Goal: Complete application form: Complete application form

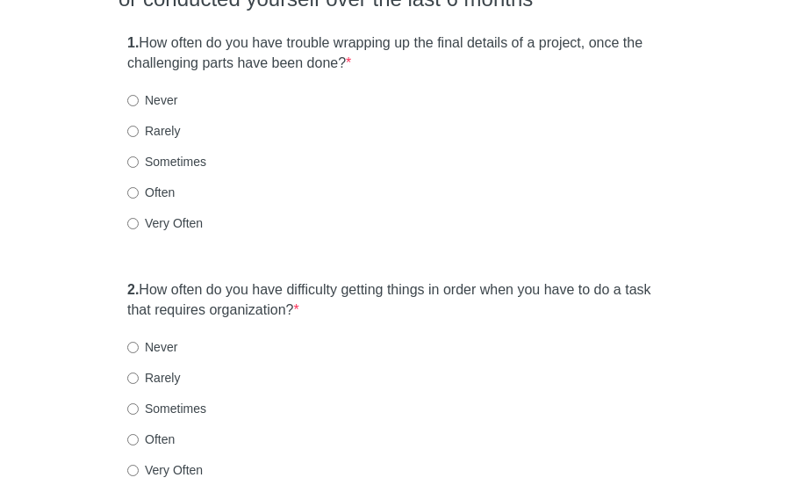
scroll to position [214, 0]
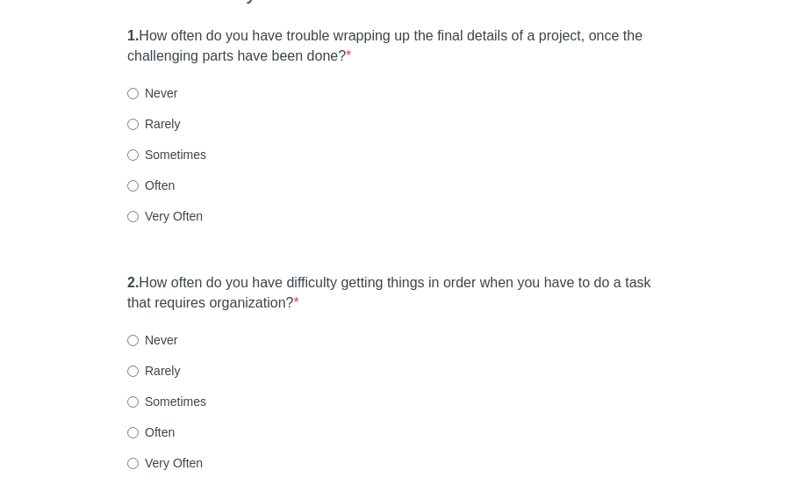
click at [803, 99] on html "Adult ADHD Self-Report Scale Choose one of the following that describes how you…" at bounding box center [402, 28] width 804 height 485
click at [170, 147] on label "Sometimes" at bounding box center [166, 155] width 79 height 18
click at [139, 149] on input "Sometimes" at bounding box center [132, 154] width 11 height 11
radio input "true"
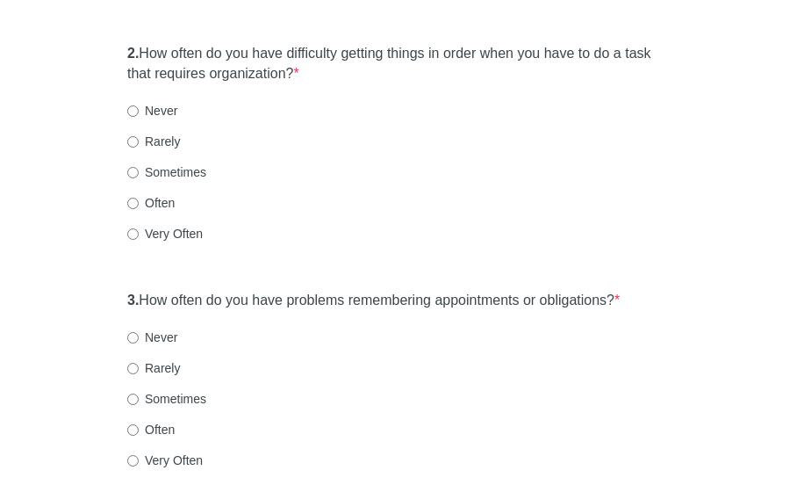
scroll to position [477, 0]
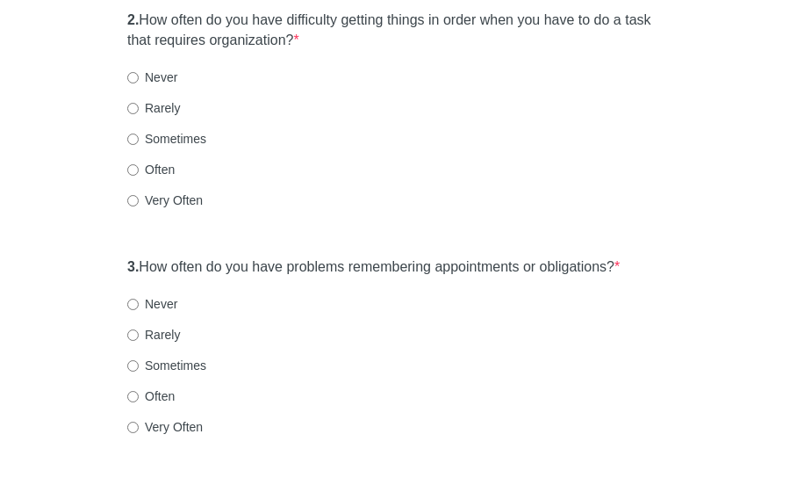
click at [193, 134] on label "Sometimes" at bounding box center [166, 139] width 79 height 18
click at [139, 134] on input "Sometimes" at bounding box center [132, 138] width 11 height 11
radio input "true"
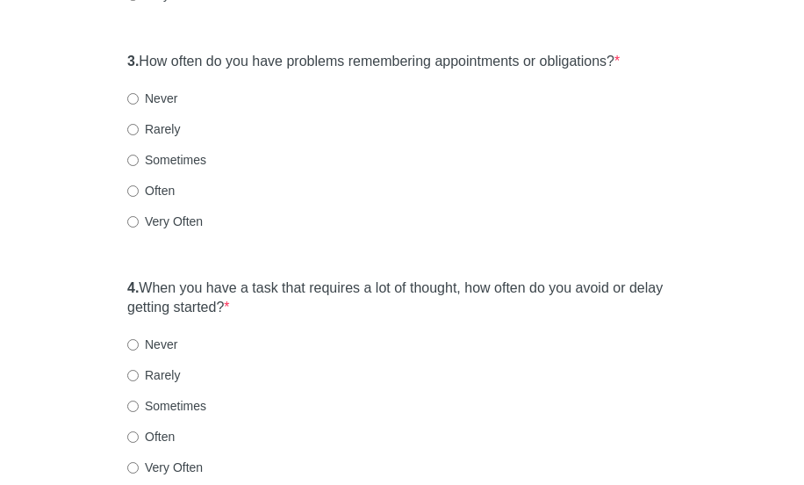
scroll to position [685, 0]
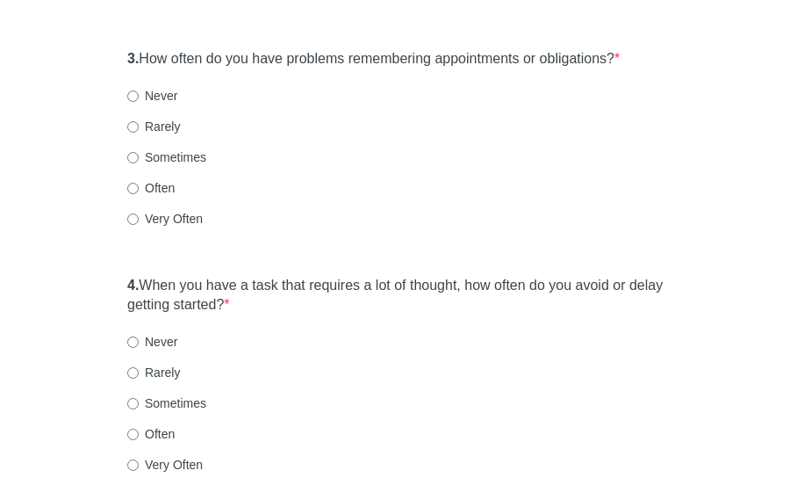
click at [193, 157] on label "Sometimes" at bounding box center [166, 157] width 79 height 18
click at [139, 157] on input "Sometimes" at bounding box center [132, 157] width 11 height 11
radio input "true"
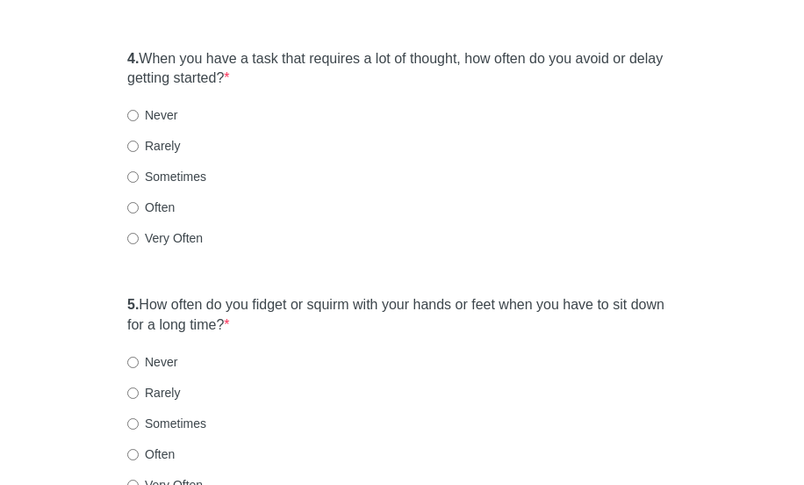
scroll to position [920, 0]
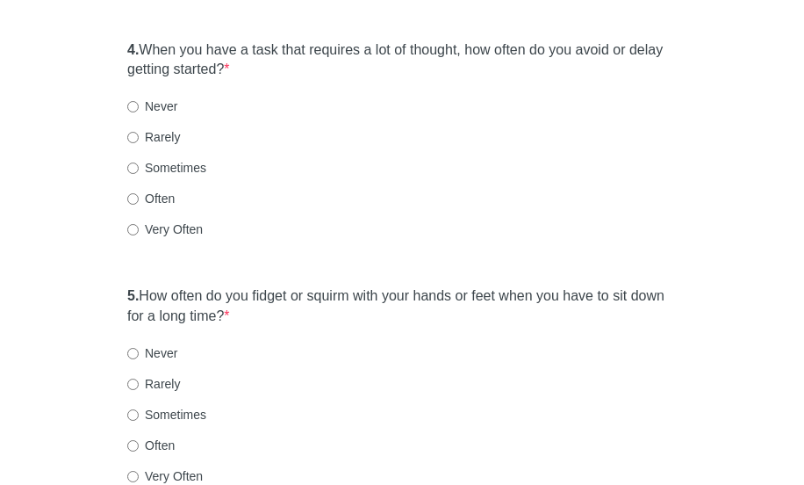
click at [160, 227] on label "Very Often" at bounding box center [165, 229] width 76 height 18
click at [139, 227] on input "Very Often" at bounding box center [132, 229] width 11 height 11
radio input "true"
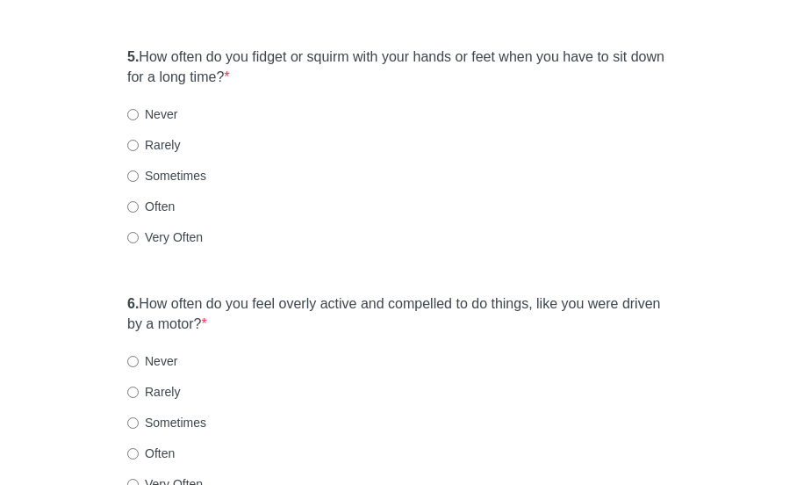
scroll to position [1173, 0]
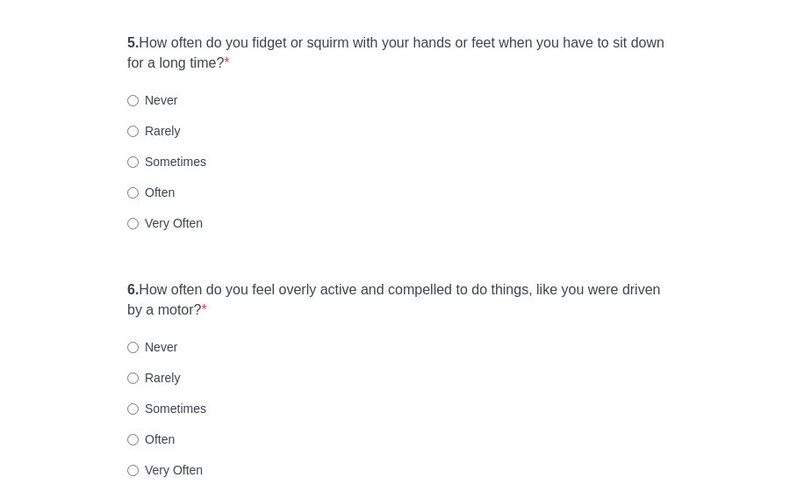
click at [166, 217] on label "Very Often" at bounding box center [165, 223] width 76 height 18
click at [139, 218] on input "Very Often" at bounding box center [132, 223] width 11 height 11
radio input "true"
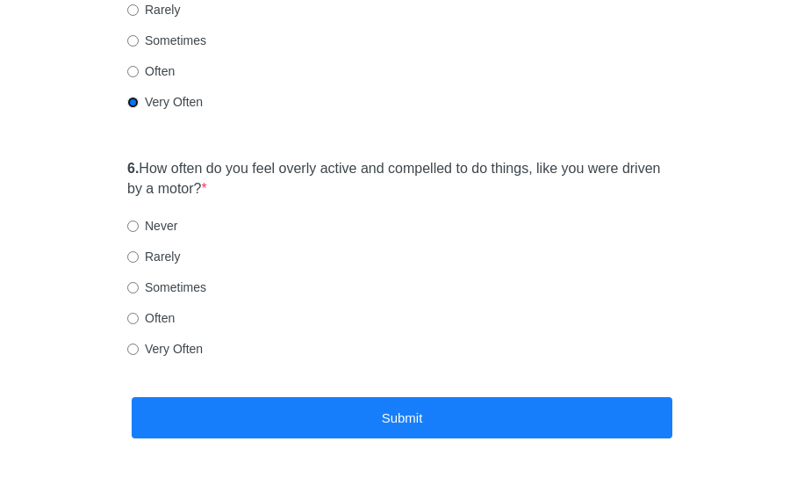
scroll to position [1299, 0]
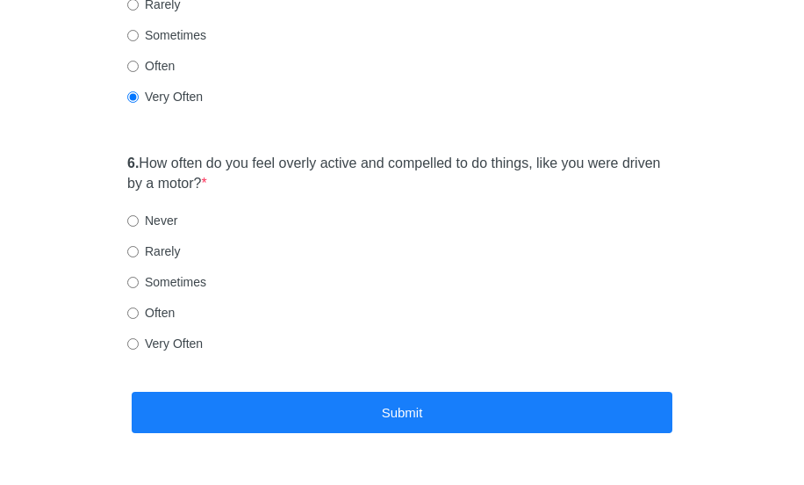
click at [171, 338] on label "Very Often" at bounding box center [165, 344] width 76 height 18
click at [139, 338] on input "Very Often" at bounding box center [132, 343] width 11 height 11
radio input "true"
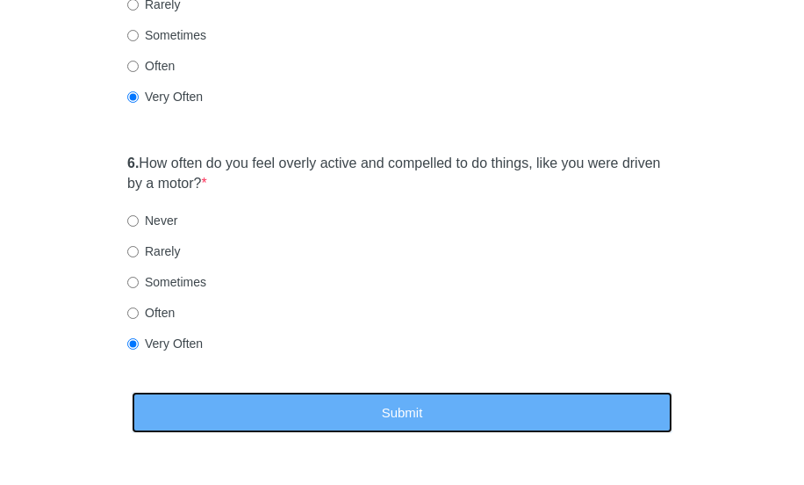
click at [197, 403] on button "Submit" at bounding box center [402, 412] width 541 height 41
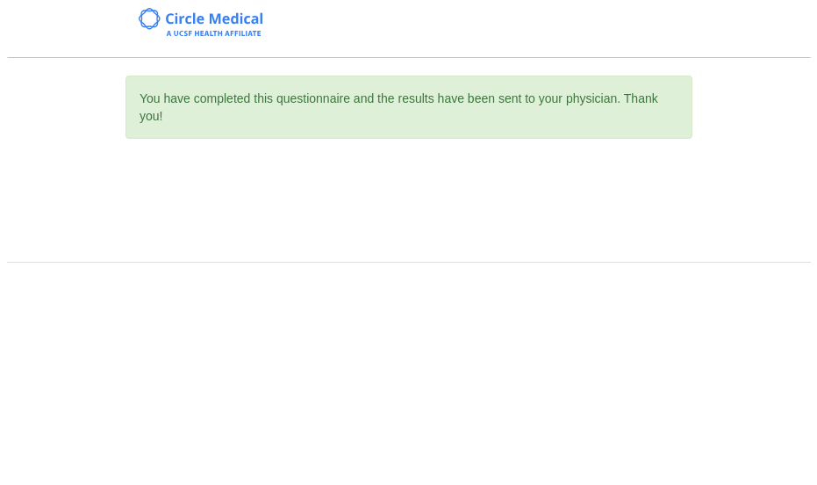
scroll to position [0, 0]
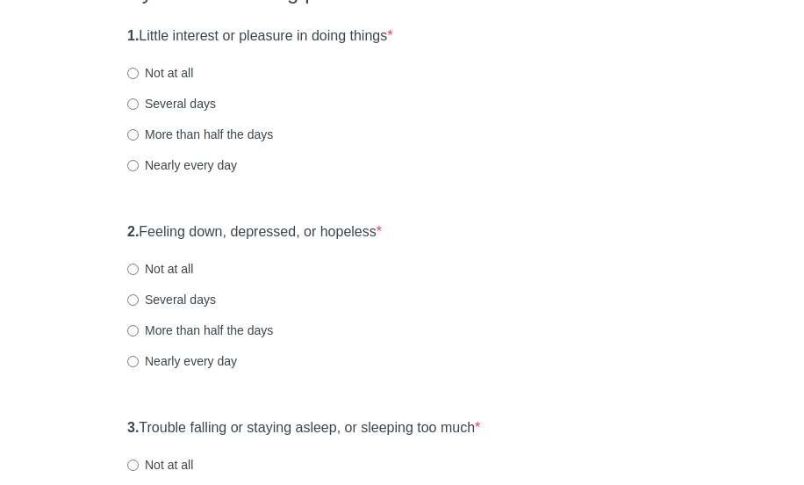
scroll to position [220, 0]
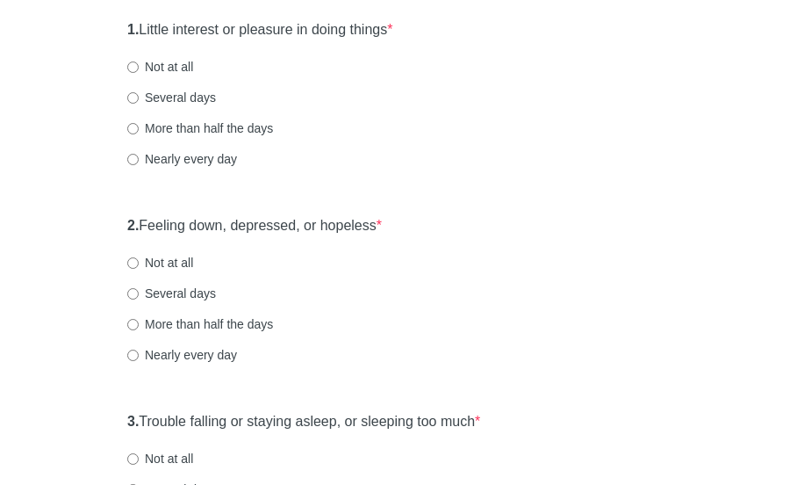
click at [192, 97] on label "Several days" at bounding box center [171, 98] width 89 height 18
click at [139, 97] on input "Several days" at bounding box center [132, 97] width 11 height 11
radio input "true"
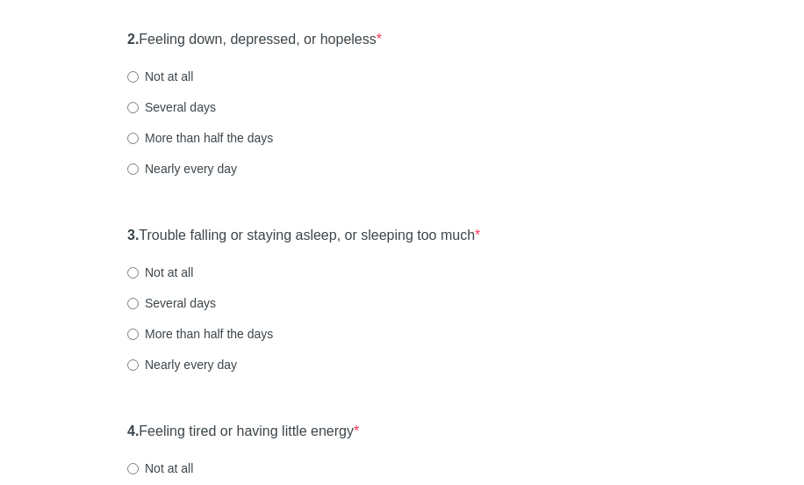
scroll to position [413, 0]
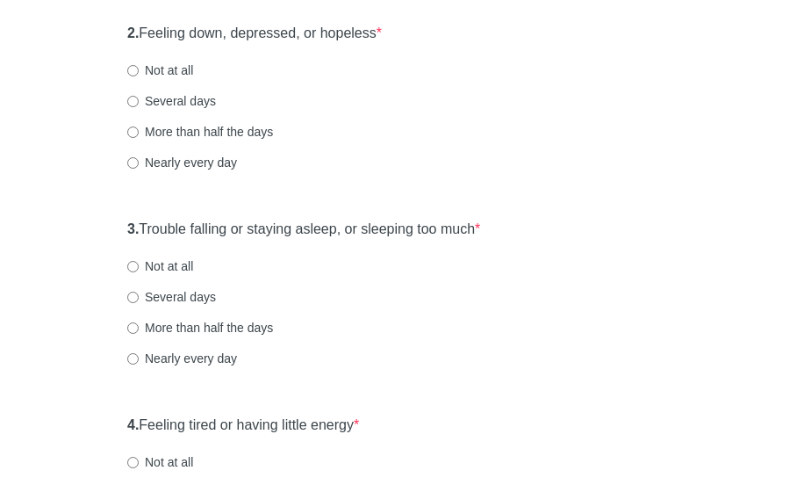
click at [169, 101] on label "Several days" at bounding box center [171, 101] width 89 height 18
click at [139, 101] on input "Several days" at bounding box center [132, 101] width 11 height 11
radio input "true"
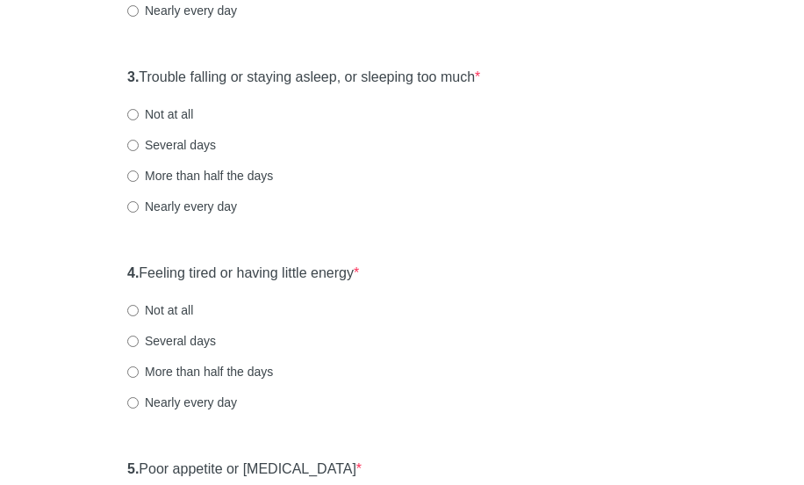
scroll to position [593, 0]
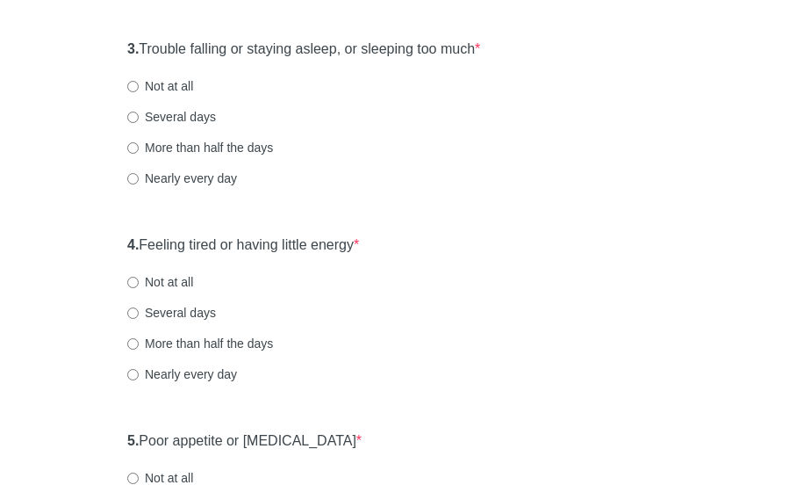
click at [183, 142] on label "More than half the days" at bounding box center [200, 148] width 146 height 18
click at [139, 142] on input "More than half the days" at bounding box center [132, 147] width 11 height 11
radio input "true"
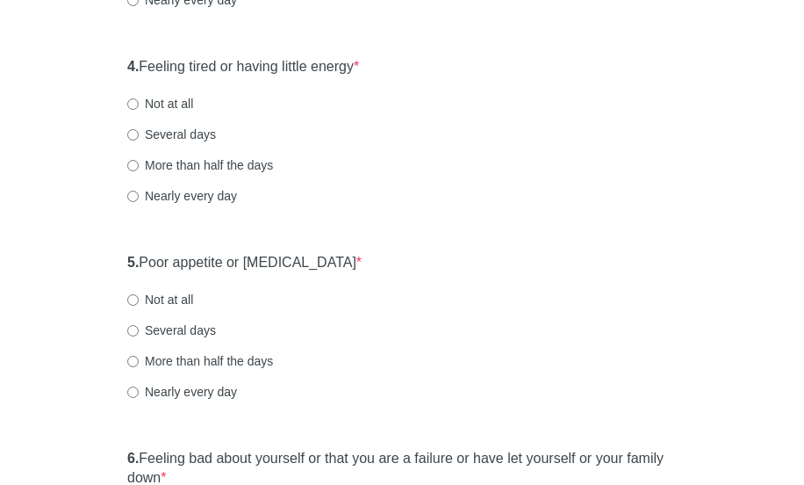
scroll to position [790, 0]
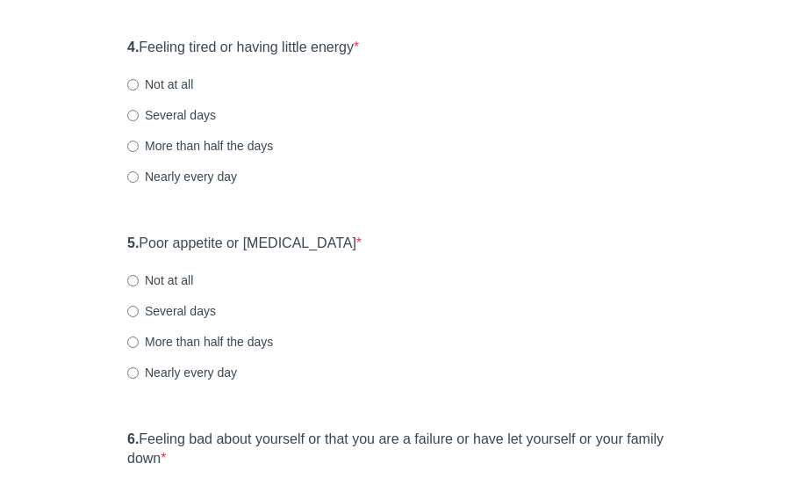
click at [205, 113] on label "Several days" at bounding box center [171, 115] width 89 height 18
click at [139, 113] on input "Several days" at bounding box center [132, 115] width 11 height 11
radio input "true"
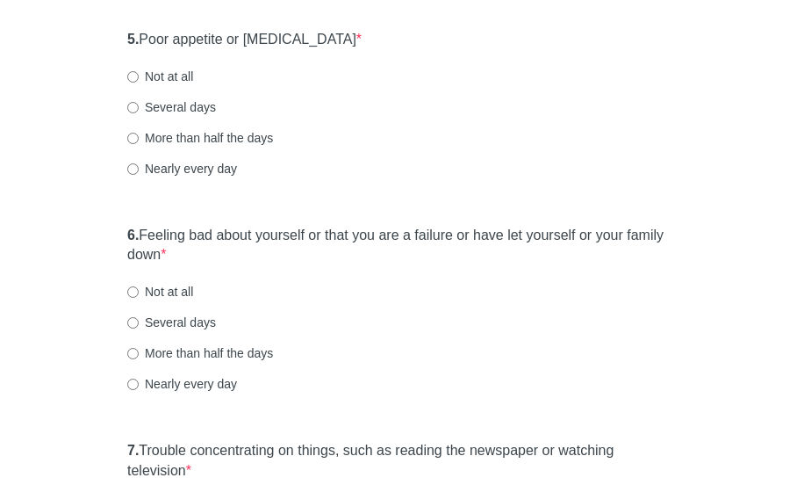
scroll to position [1008, 0]
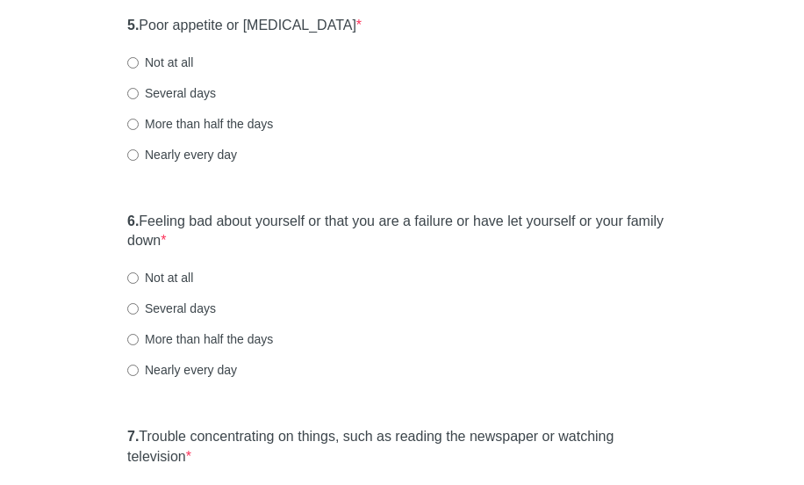
click at [169, 59] on label "Not at all" at bounding box center [160, 63] width 66 height 18
click at [139, 59] on input "Not at all" at bounding box center [132, 62] width 11 height 11
radio input "true"
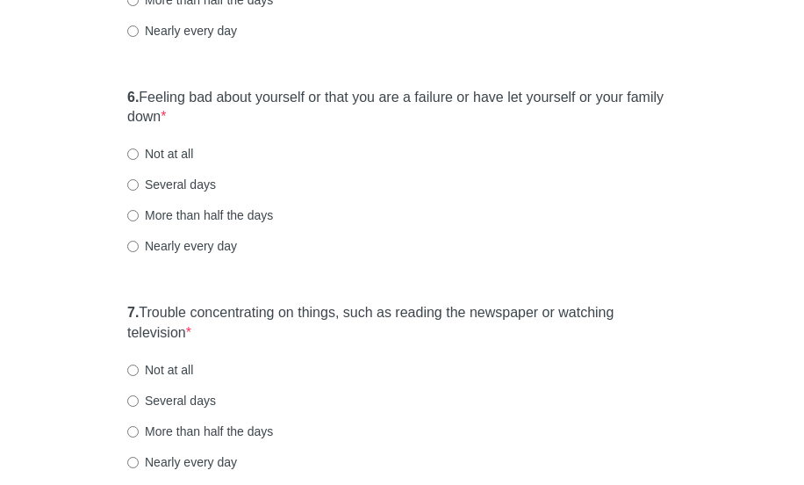
scroll to position [1180, 0]
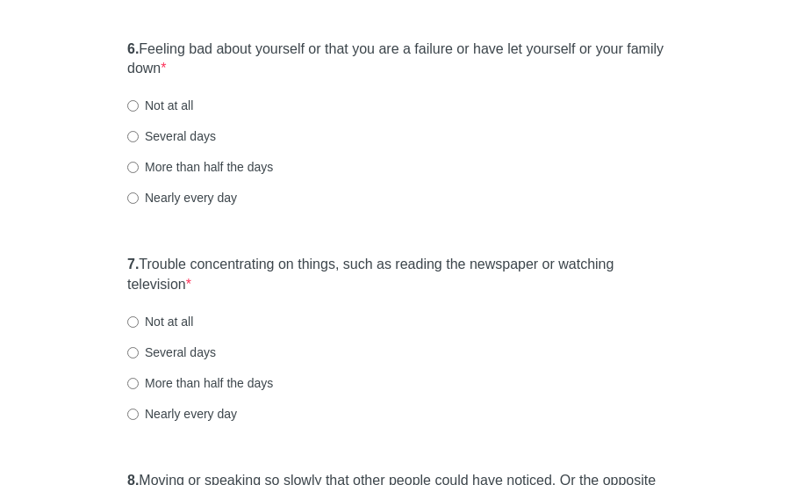
click at [160, 107] on label "Not at all" at bounding box center [160, 106] width 66 height 18
click at [139, 107] on input "Not at all" at bounding box center [132, 105] width 11 height 11
radio input "true"
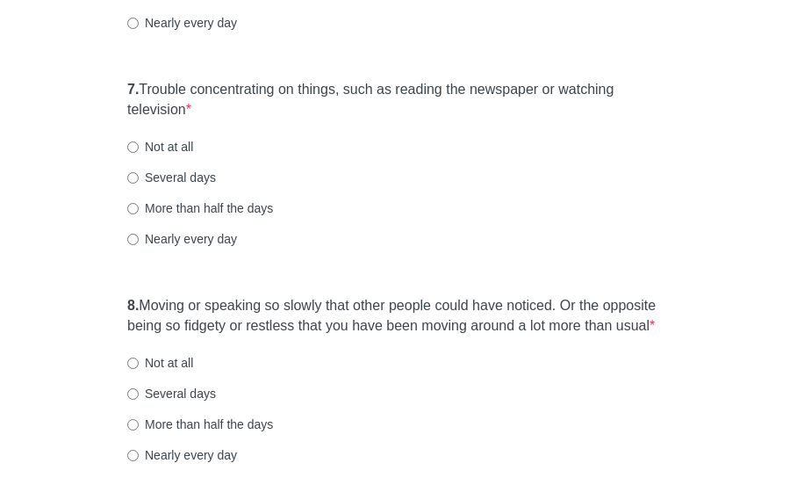
scroll to position [1378, 0]
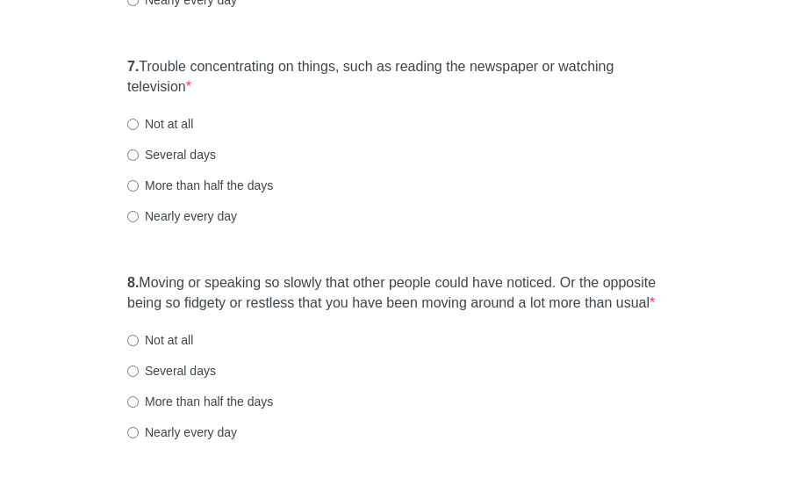
click at [183, 148] on label "Several days" at bounding box center [171, 155] width 89 height 18
click at [139, 149] on input "Several days" at bounding box center [132, 154] width 11 height 11
radio input "true"
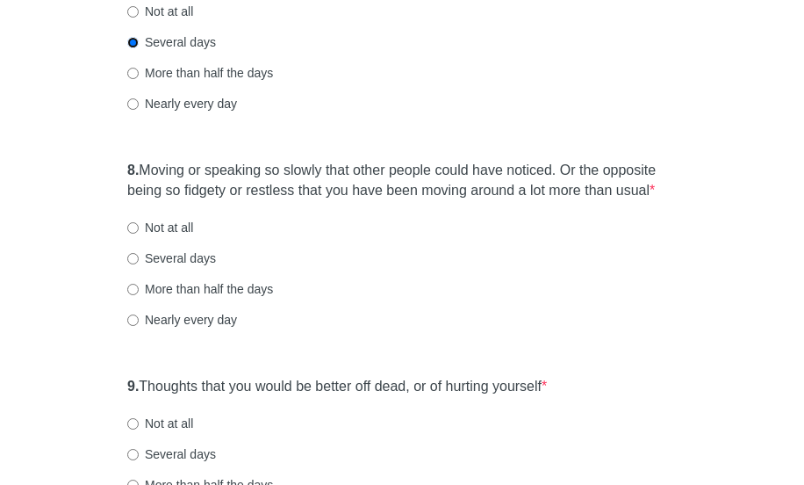
scroll to position [1504, 0]
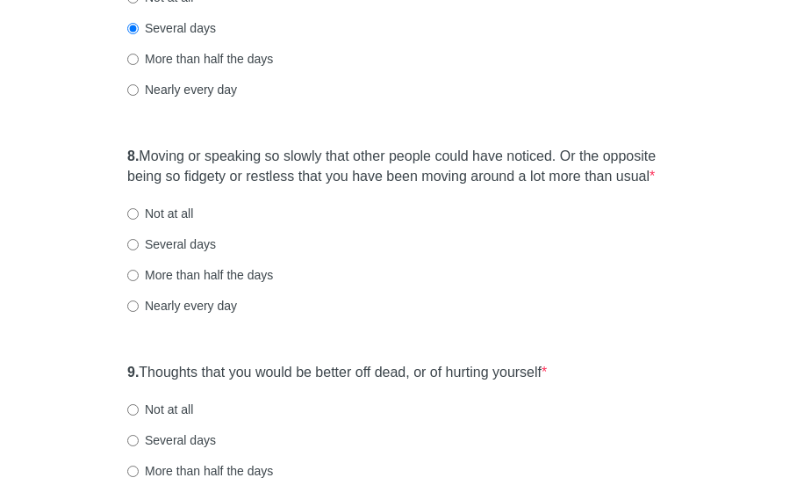
click at [183, 242] on label "Several days" at bounding box center [171, 244] width 89 height 18
click at [139, 242] on input "Several days" at bounding box center [132, 244] width 11 height 11
radio input "true"
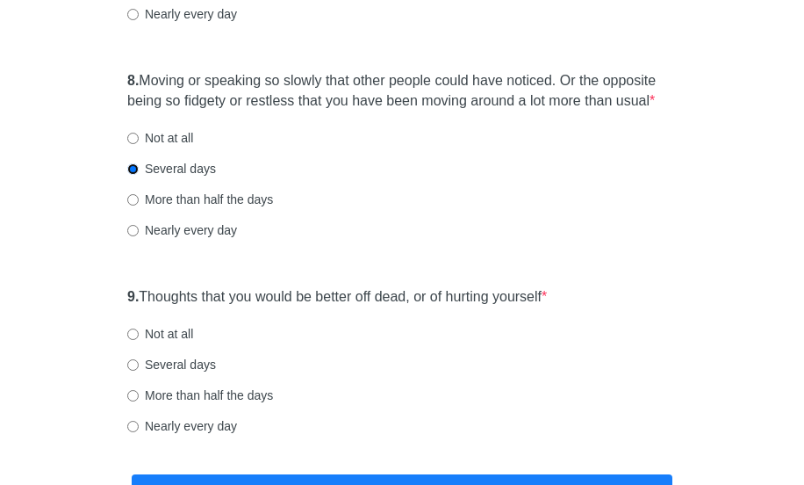
scroll to position [1582, 0]
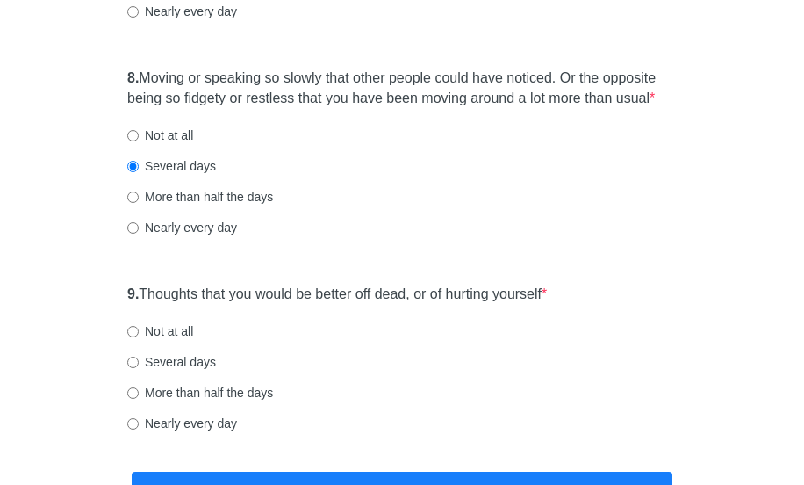
click at [188, 134] on label "Not at all" at bounding box center [160, 135] width 66 height 18
click at [139, 134] on input "Not at all" at bounding box center [132, 135] width 11 height 11
radio input "true"
click at [164, 327] on label "Not at all" at bounding box center [160, 331] width 66 height 18
click at [139, 327] on input "Not at all" at bounding box center [132, 331] width 11 height 11
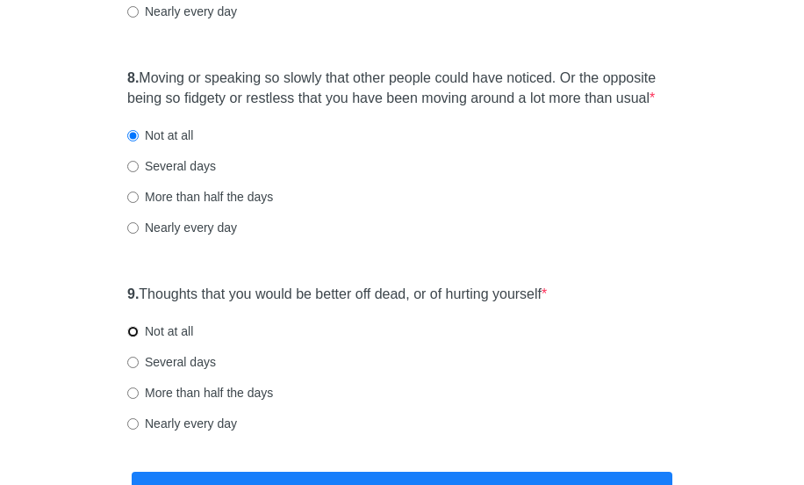
radio input "true"
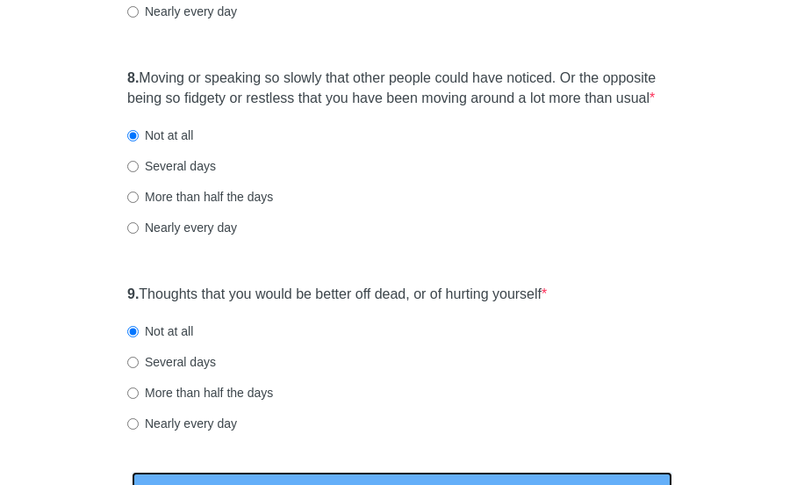
click at [536, 474] on button "Submit" at bounding box center [402, 491] width 541 height 41
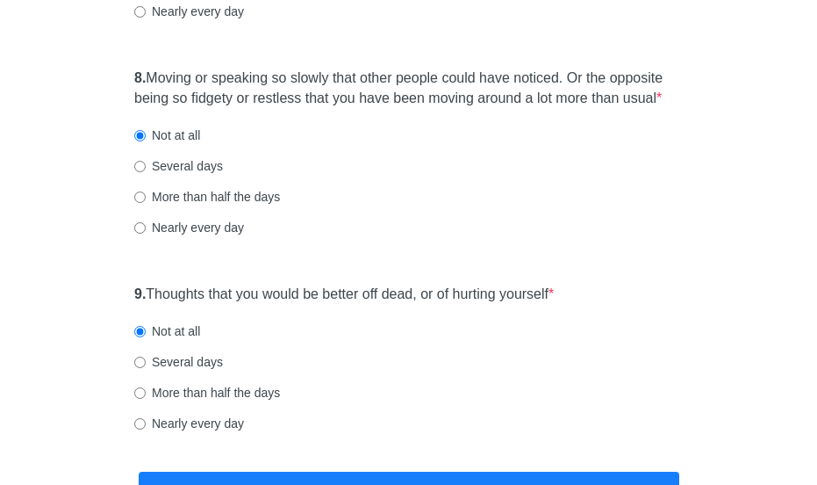
scroll to position [0, 0]
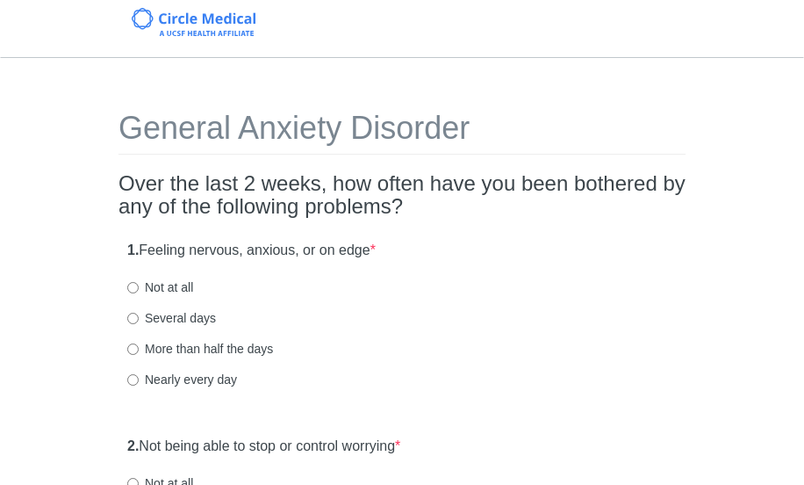
click at [182, 286] on label "Not at all" at bounding box center [160, 287] width 66 height 18
click at [139, 286] on input "Not at all" at bounding box center [132, 287] width 11 height 11
radio input "true"
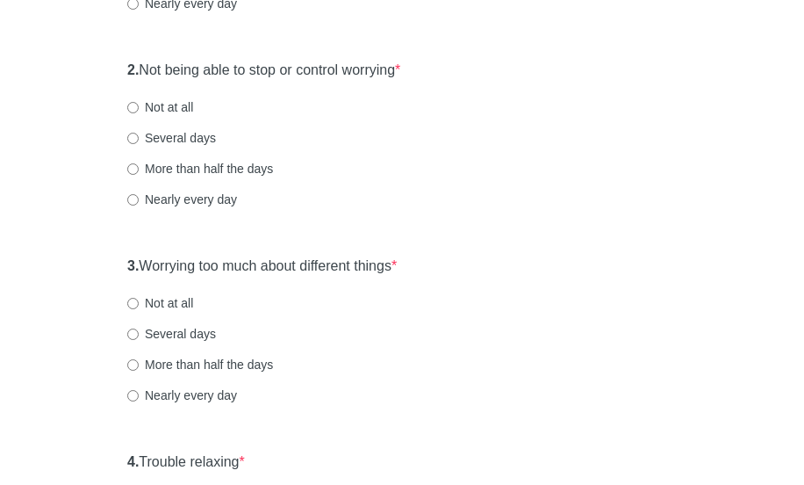
scroll to position [383, 0]
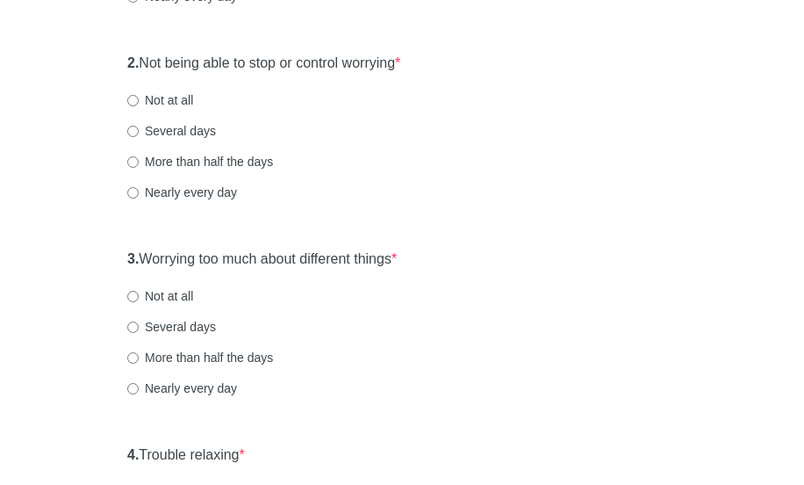
click at [176, 99] on label "Not at all" at bounding box center [160, 100] width 66 height 18
click at [139, 99] on input "Not at all" at bounding box center [132, 100] width 11 height 11
radio input "true"
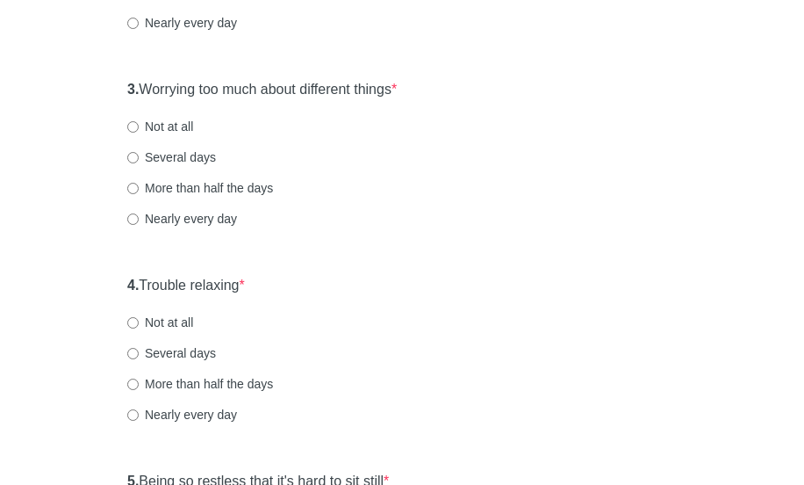
scroll to position [564, 0]
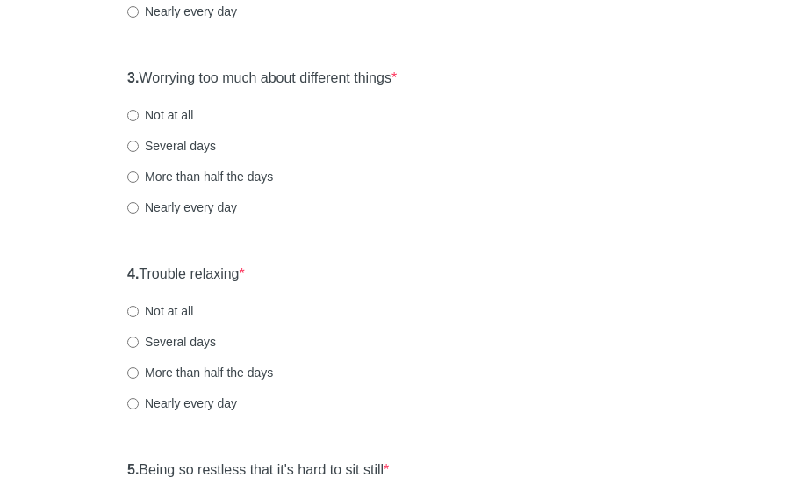
click at [150, 144] on label "Several days" at bounding box center [171, 146] width 89 height 18
click at [139, 144] on input "Several days" at bounding box center [132, 145] width 11 height 11
radio input "true"
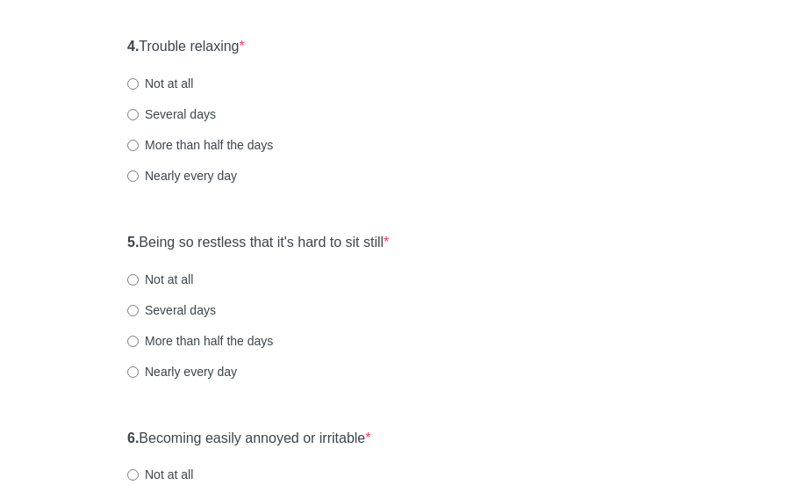
scroll to position [831, 0]
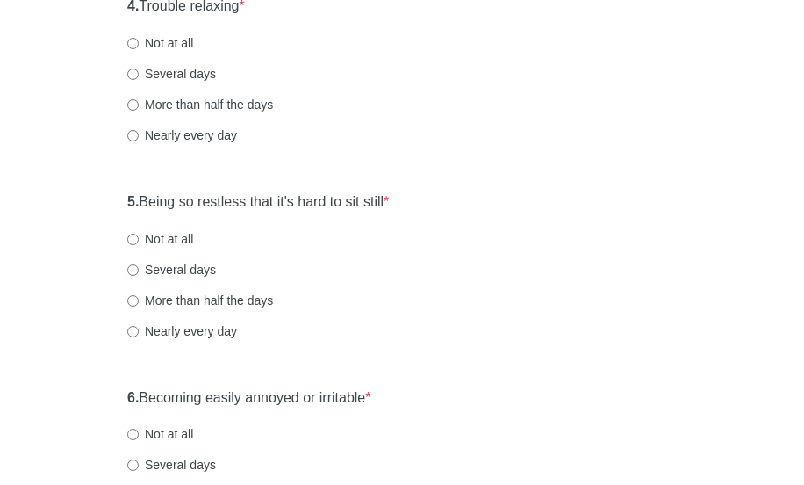
click at [174, 39] on label "Not at all" at bounding box center [160, 43] width 66 height 18
click at [139, 39] on input "Not at all" at bounding box center [132, 43] width 11 height 11
radio input "true"
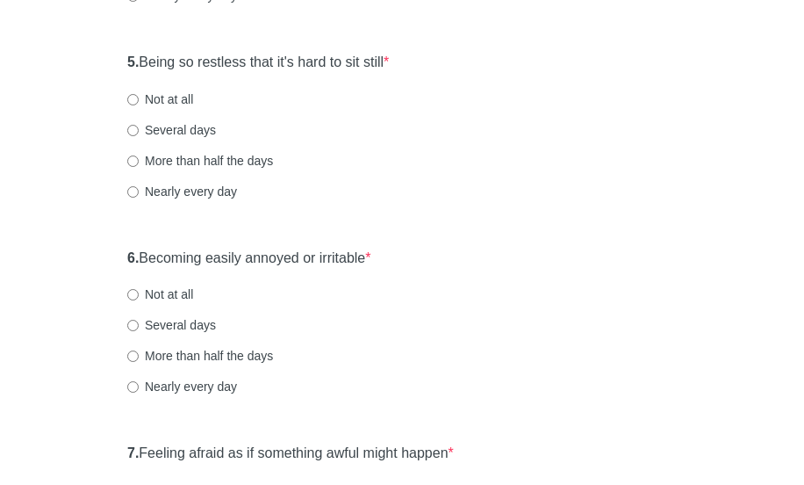
scroll to position [980, 0]
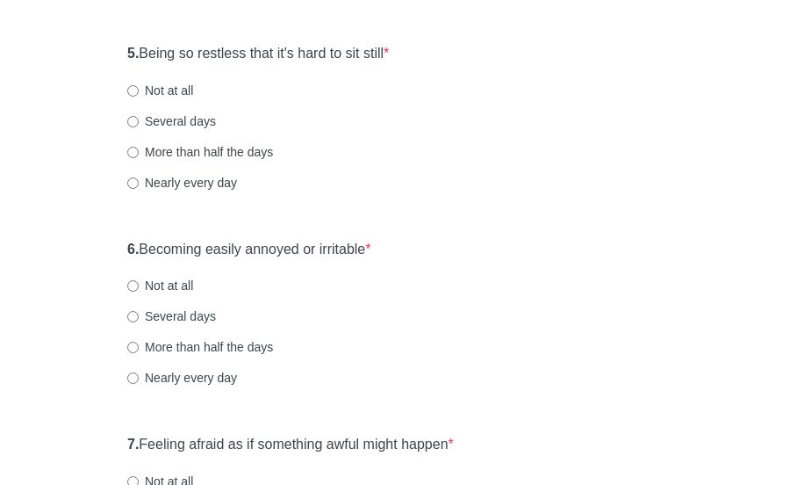
click at [182, 119] on label "Several days" at bounding box center [171, 121] width 89 height 18
click at [139, 119] on input "Several days" at bounding box center [132, 121] width 11 height 11
radio input "true"
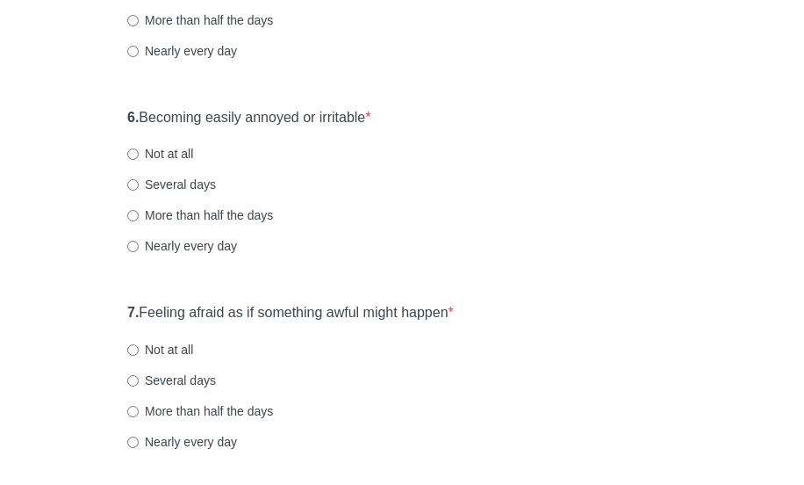
scroll to position [1124, 0]
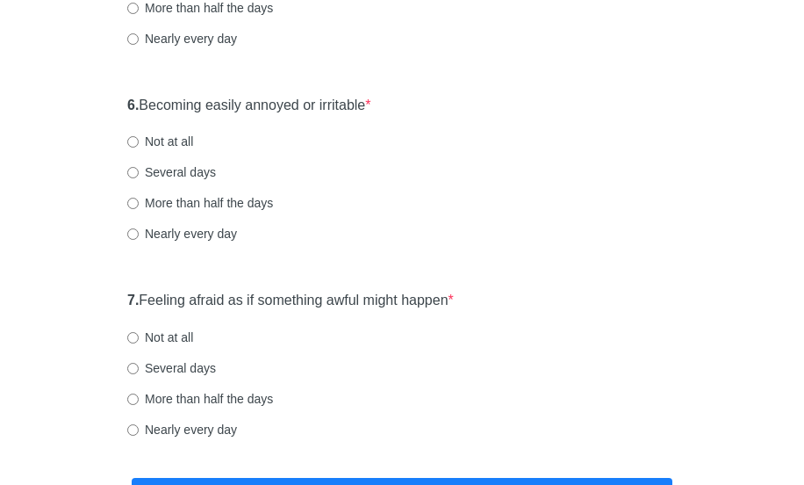
click at [191, 146] on label "Not at all" at bounding box center [160, 142] width 66 height 18
click at [139, 146] on input "Not at all" at bounding box center [132, 141] width 11 height 11
radio input "true"
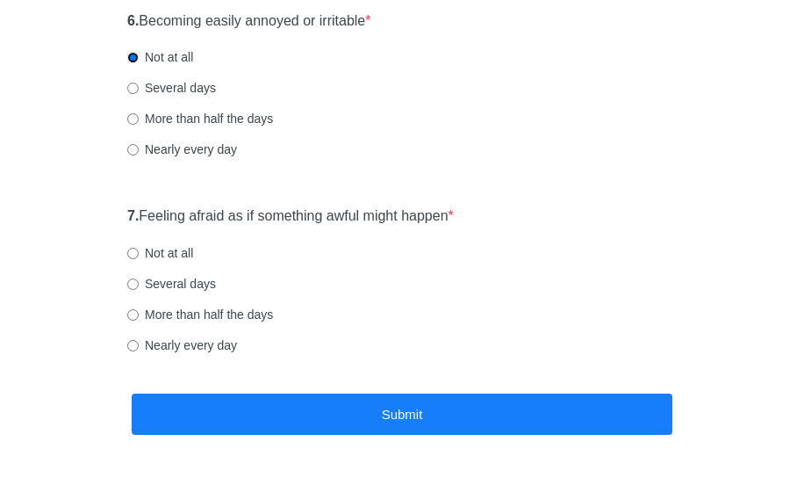
scroll to position [1206, 0]
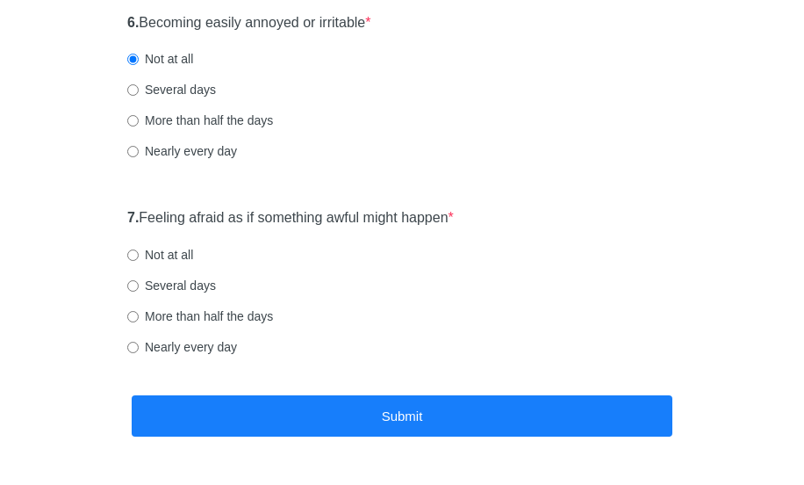
click at [169, 252] on label "Not at all" at bounding box center [160, 255] width 66 height 18
click at [139, 252] on input "Not at all" at bounding box center [132, 254] width 11 height 11
radio input "true"
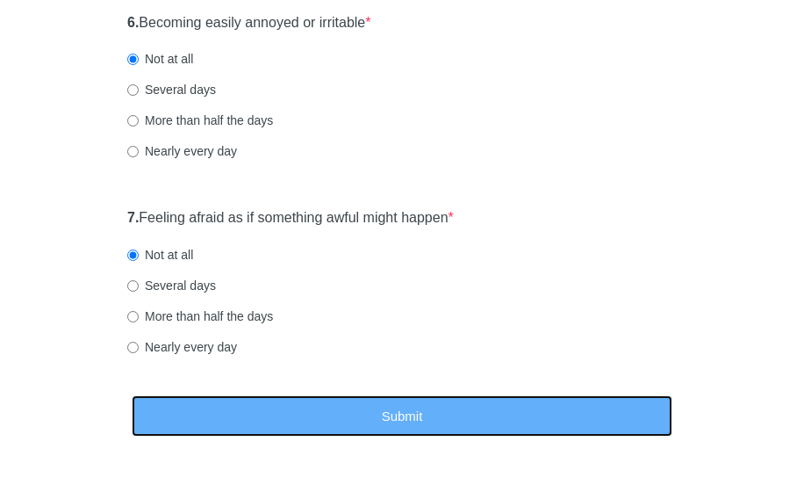
click at [262, 405] on button "Submit" at bounding box center [402, 415] width 541 height 41
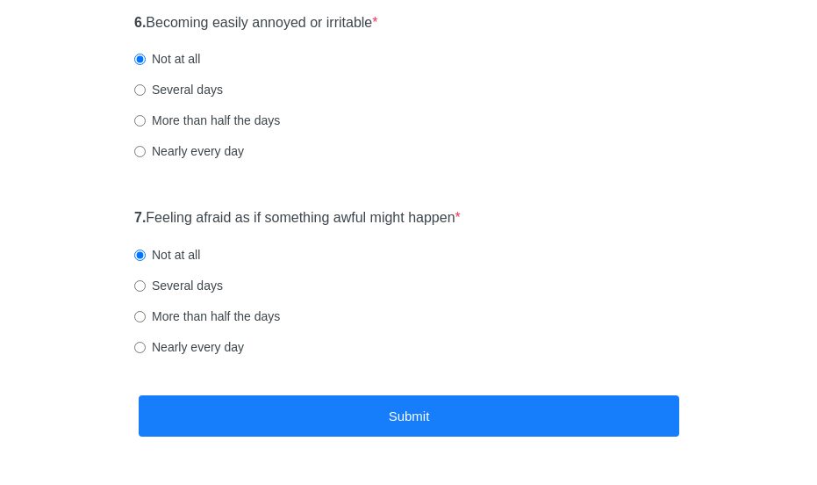
scroll to position [0, 0]
